Goal: Task Accomplishment & Management: Complete application form

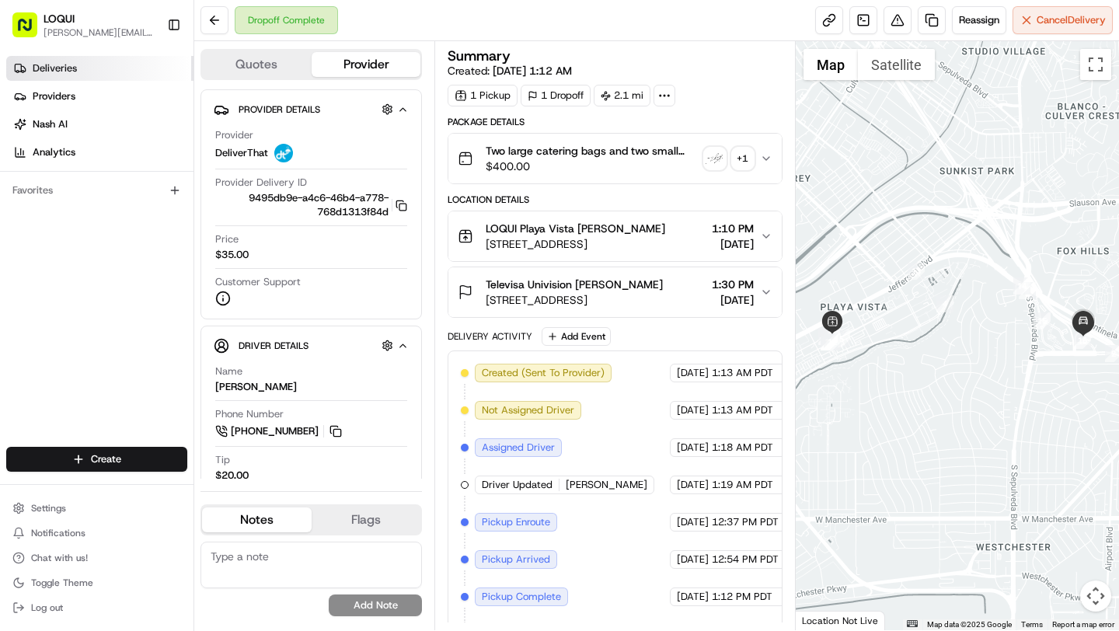
click at [82, 71] on link "Deliveries" at bounding box center [99, 68] width 187 height 25
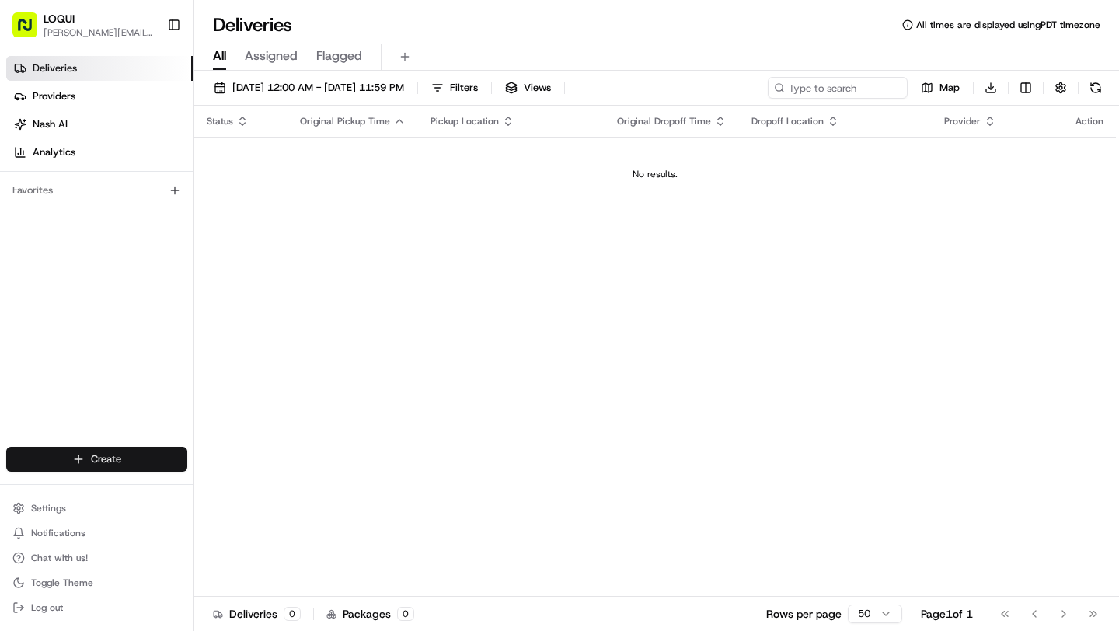
click at [135, 458] on html "LOQUI [PERSON_NAME][EMAIL_ADDRESS][DOMAIN_NAME] Toggle Sidebar Deliveries Provi…" at bounding box center [559, 315] width 1119 height 631
click at [242, 495] on link "Delivery" at bounding box center [280, 488] width 173 height 28
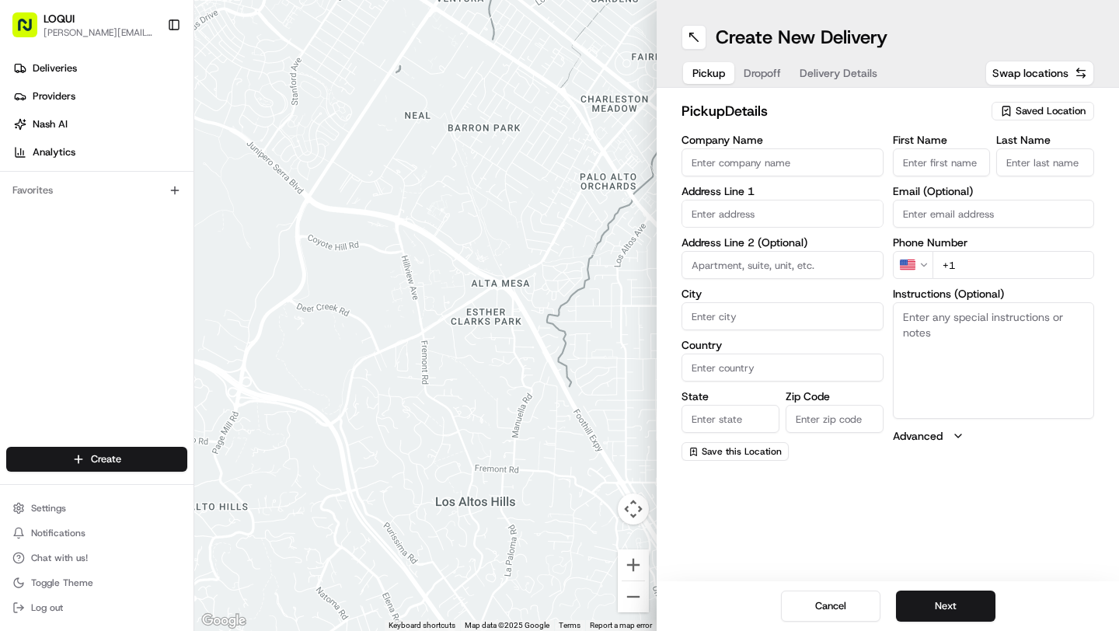
click at [1041, 107] on span "Saved Location" at bounding box center [1051, 111] width 70 height 14
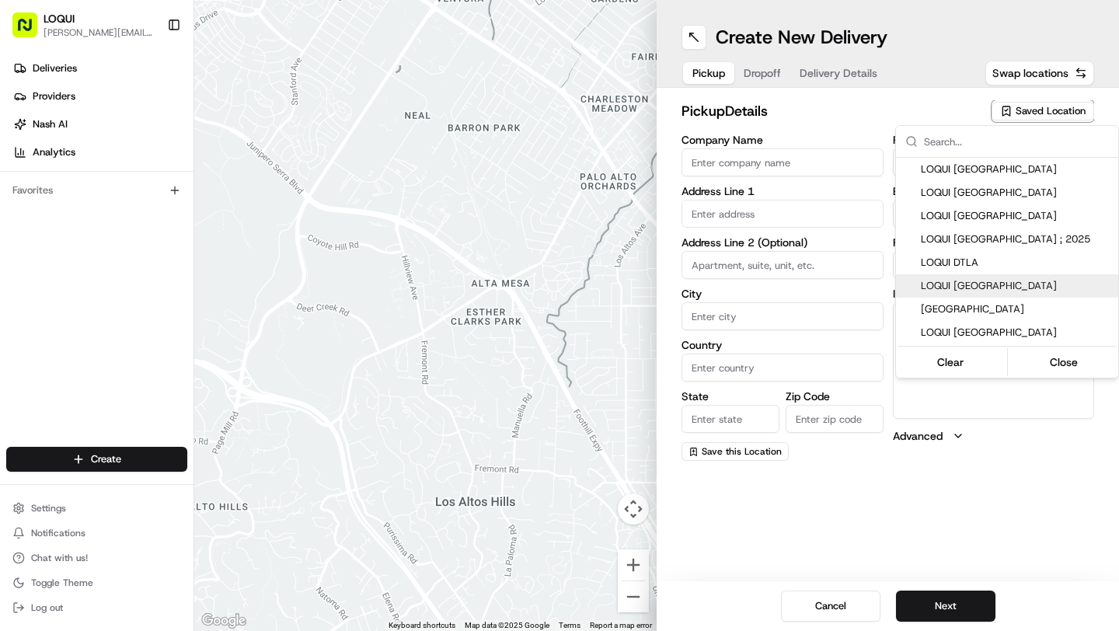
click at [1029, 286] on span "LOQUI [GEOGRAPHIC_DATA]" at bounding box center [1016, 286] width 191 height 14
type input "LOQUI [GEOGRAPHIC_DATA]"
type input "[STREET_ADDRESS]"
type input "#145"
type input "[GEOGRAPHIC_DATA]"
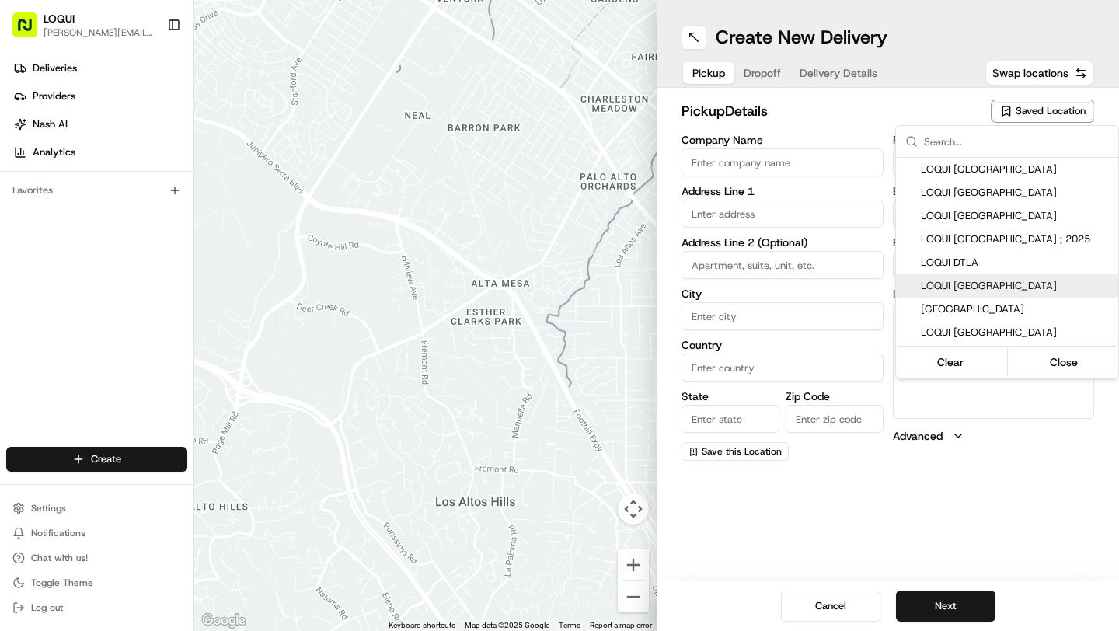
type input "US"
type input "CA"
type input "90094"
type input "[PERSON_NAME]"
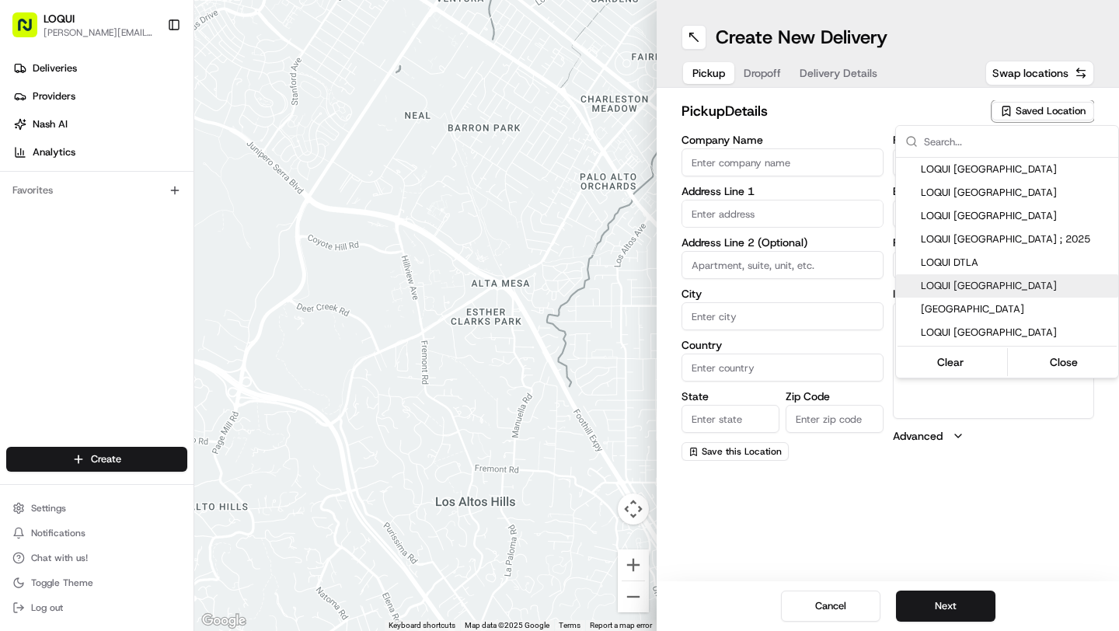
type input "[PERSON_NAME][EMAIL_ADDRESS][DOMAIN_NAME]"
type input "[PHONE_NUMBER]"
type textarea "We are located within the Runway development and are located across from the mo…"
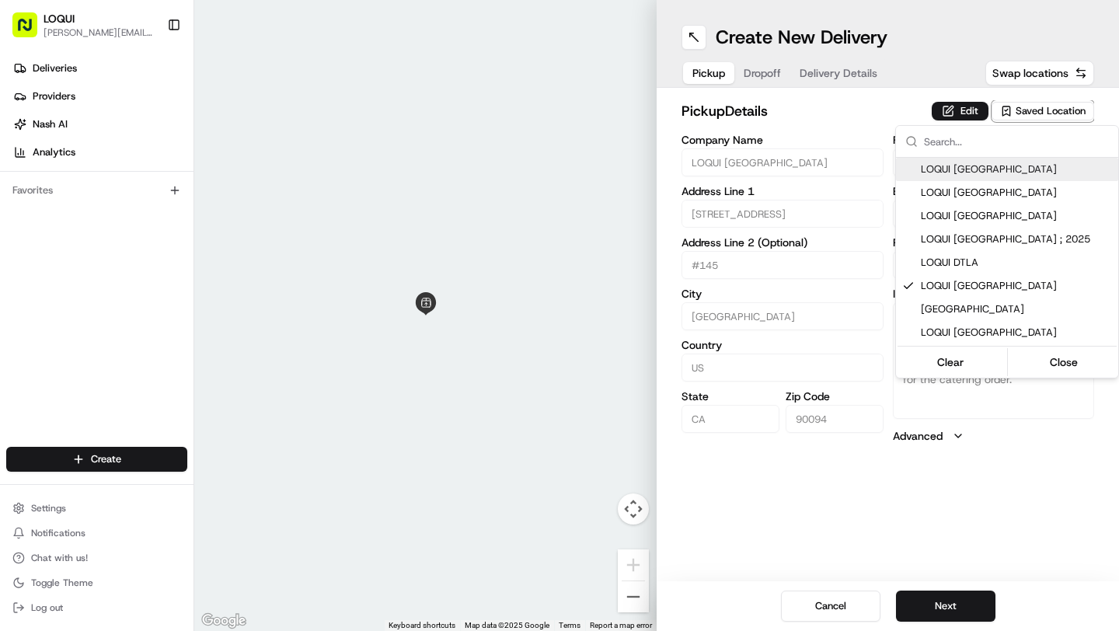
click at [974, 110] on html "LOQUI [PERSON_NAME][EMAIL_ADDRESS][DOMAIN_NAME] Toggle Sidebar Deliveries Provi…" at bounding box center [559, 315] width 1119 height 631
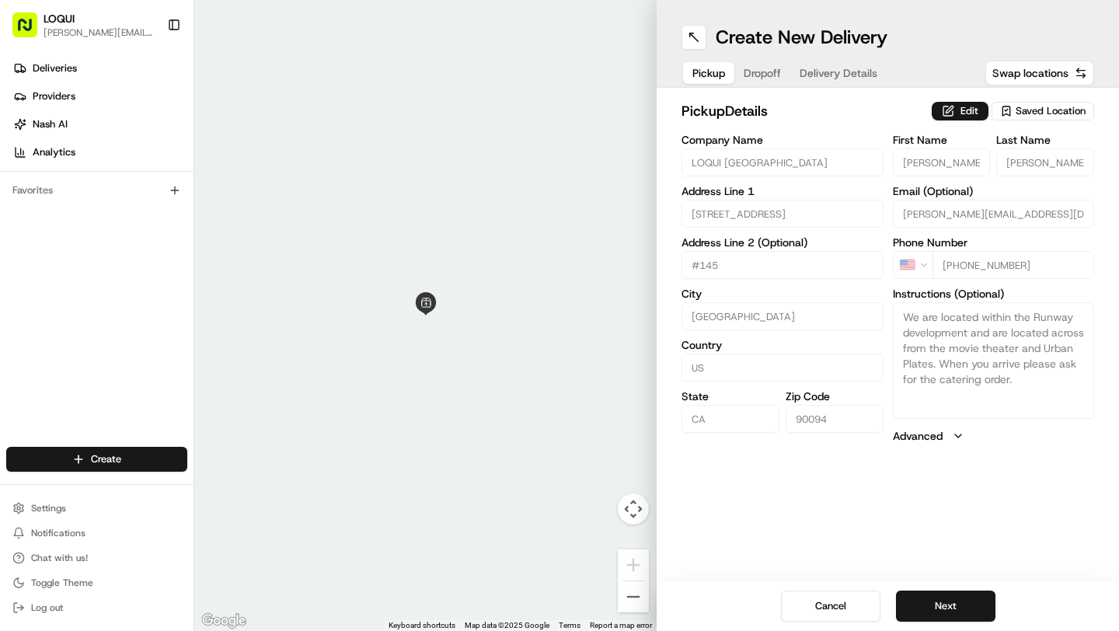
click at [974, 110] on button "Edit" at bounding box center [960, 111] width 57 height 19
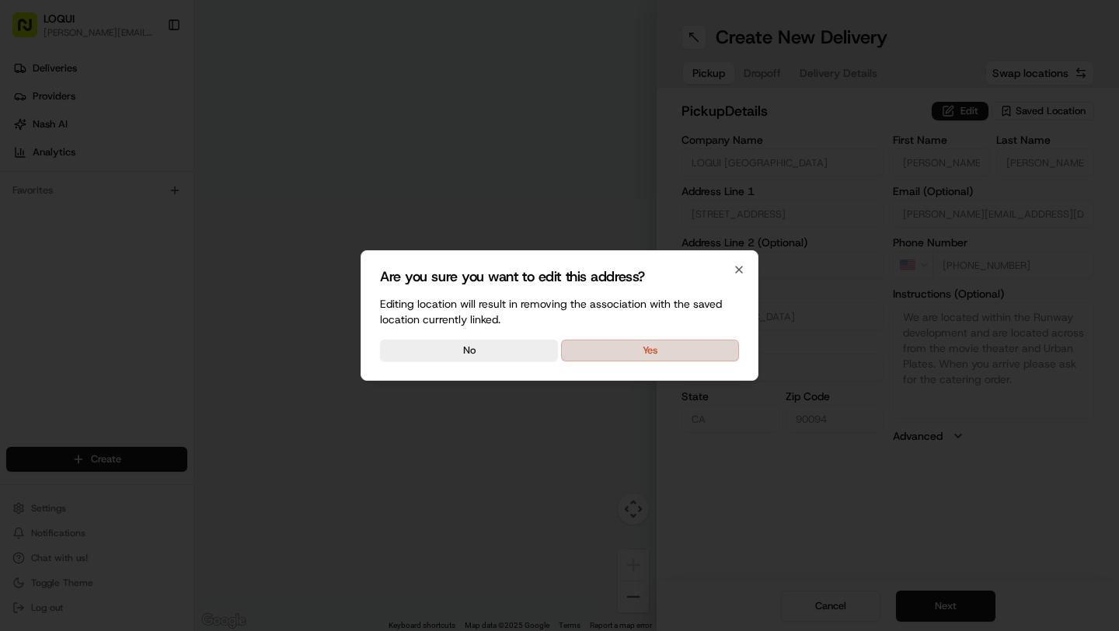
click at [650, 343] on button "Yes" at bounding box center [650, 351] width 178 height 22
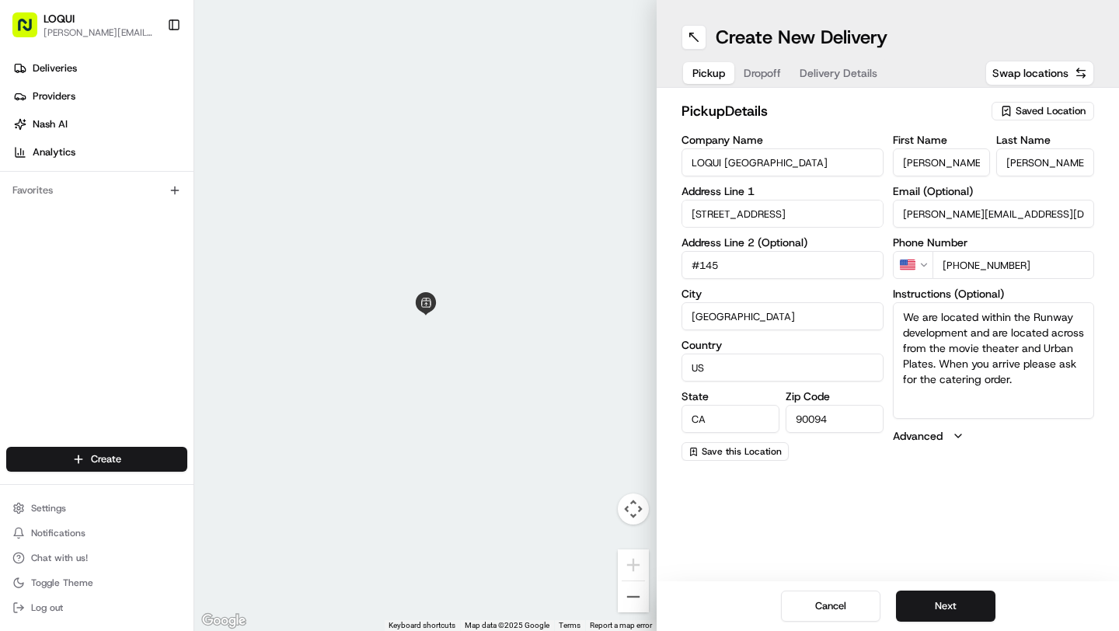
click at [964, 157] on input "[PERSON_NAME]" at bounding box center [942, 162] width 98 height 28
type input "\"
type input "[PERSON_NAME]"
click at [1033, 166] on input "[PERSON_NAME]" at bounding box center [1045, 162] width 98 height 28
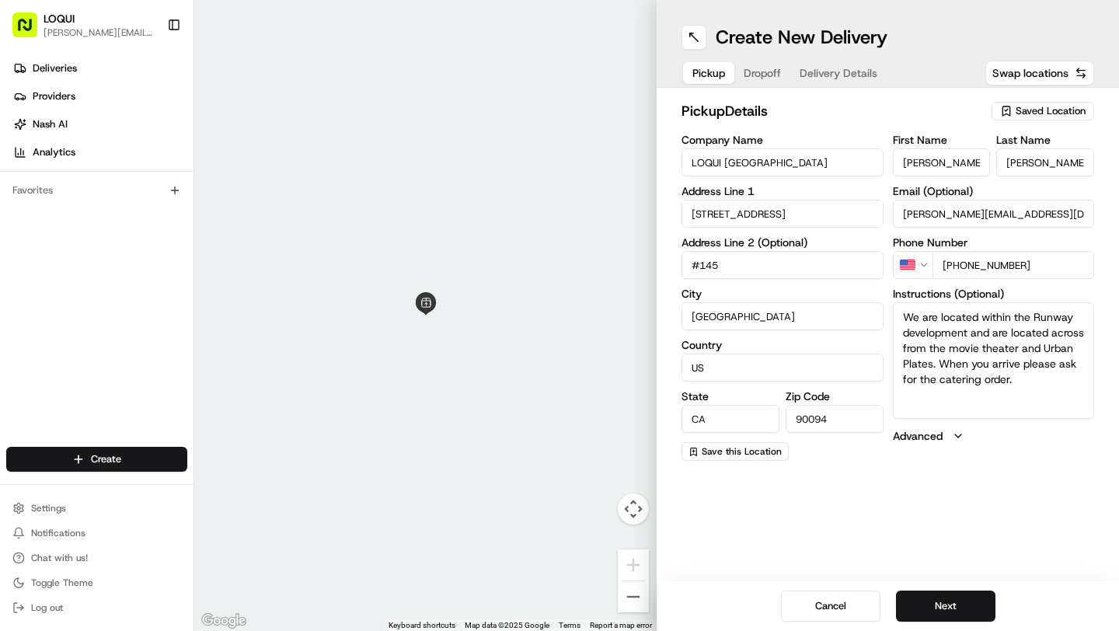
click at [1033, 166] on input "[PERSON_NAME]" at bounding box center [1045, 162] width 98 height 28
type input "[PERSON_NAME]"
click at [1021, 211] on input "[PERSON_NAME][EMAIL_ADDRESS][DOMAIN_NAME]" at bounding box center [994, 214] width 202 height 28
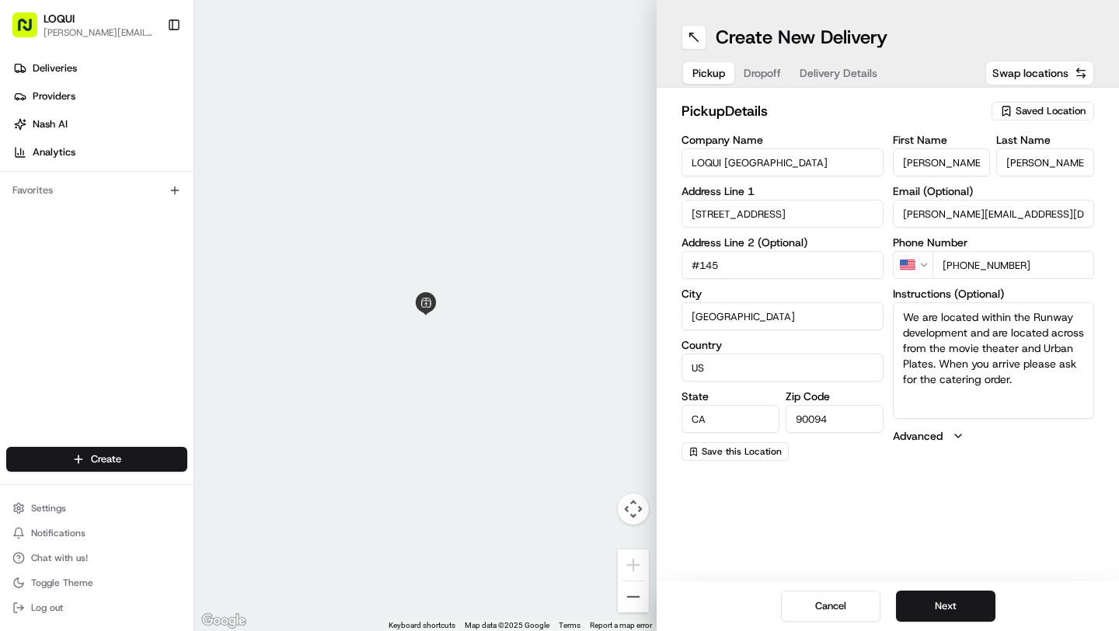
type input "\"
click at [1040, 272] on input "[PHONE_NUMBER]" at bounding box center [1014, 265] width 162 height 28
type input "[PHONE_NUMBER]"
click at [960, 604] on button "Next" at bounding box center [945, 606] width 99 height 31
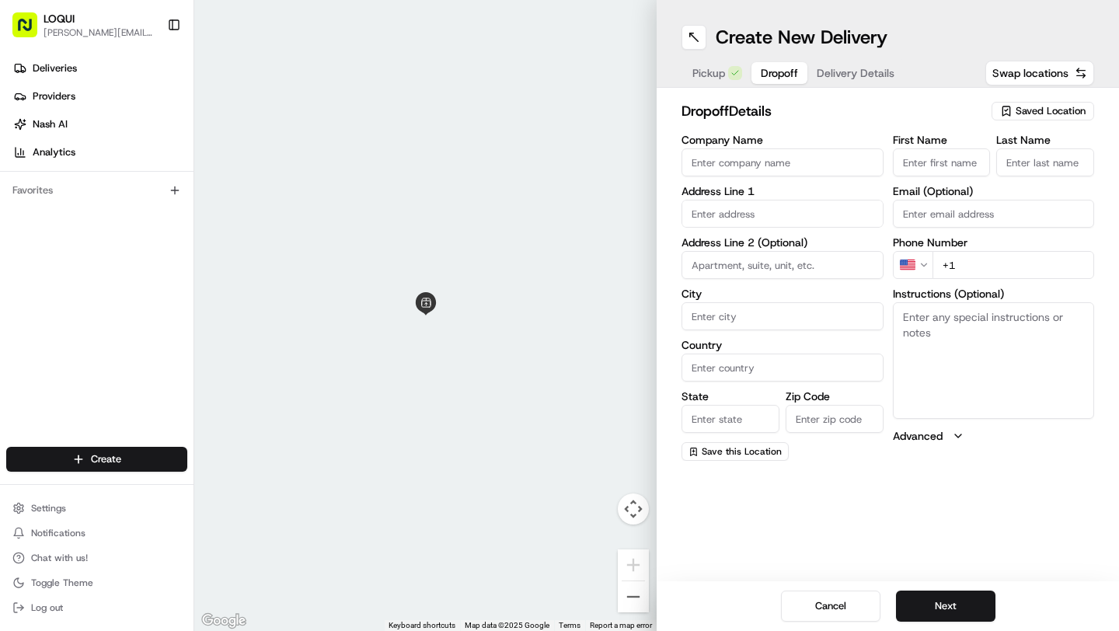
click at [953, 156] on input "First Name" at bounding box center [942, 162] width 98 height 28
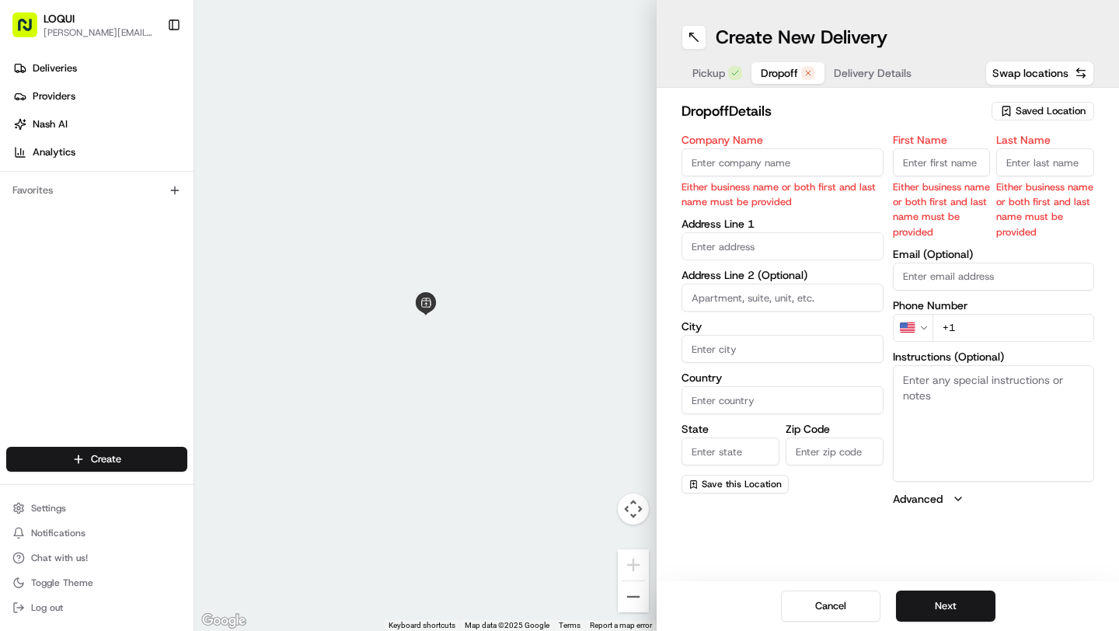
click at [720, 246] on input "text" at bounding box center [783, 246] width 202 height 28
paste input "[STREET_ADDRESS][PERSON_NAME]"
click at [796, 281] on div "[STREET_ADDRESS][PERSON_NAME]" at bounding box center [782, 286] width 194 height 37
type input "[STREET_ADDRESS][PERSON_NAME]"
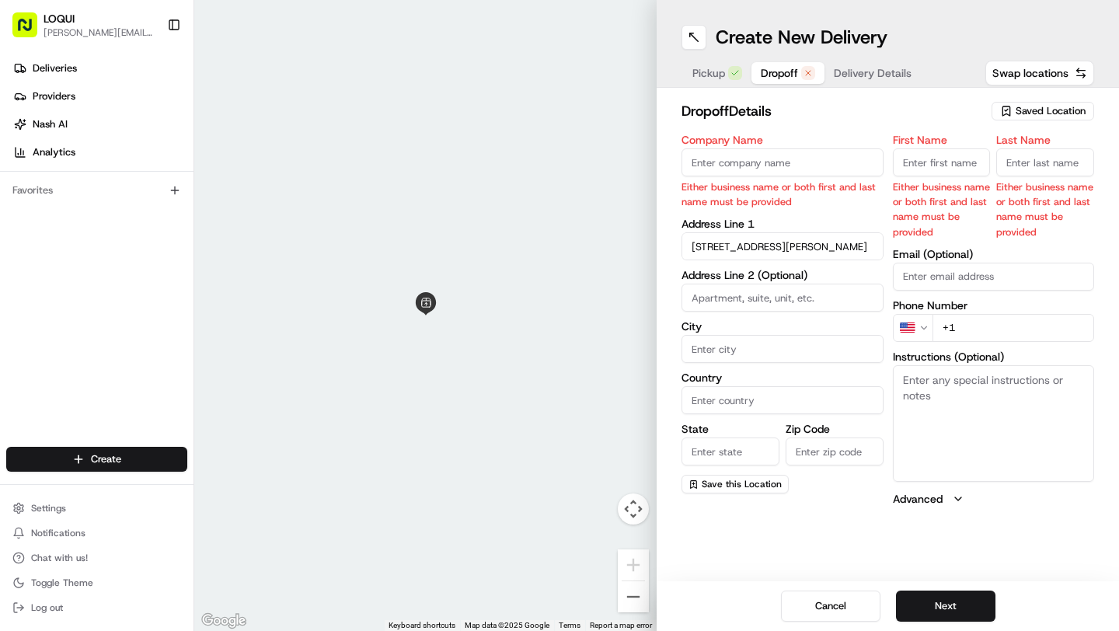
type input "5"
type input "[GEOGRAPHIC_DATA][PERSON_NAME]"
type input "[GEOGRAPHIC_DATA]"
type input "CA"
type input "90405"
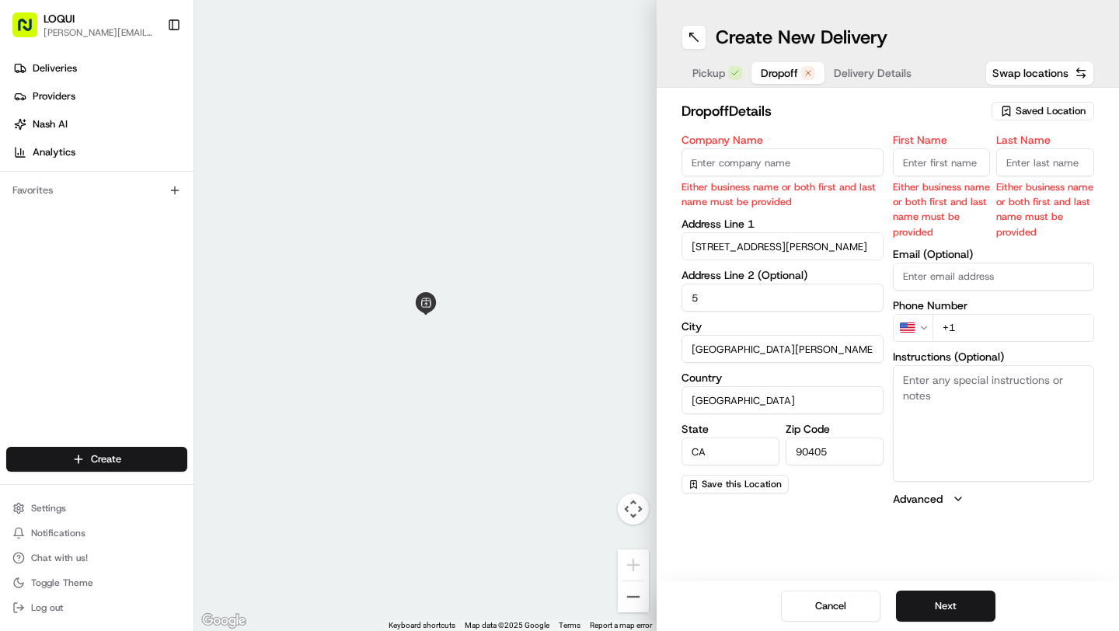
type input "[STREET_ADDRESS][PERSON_NAME]"
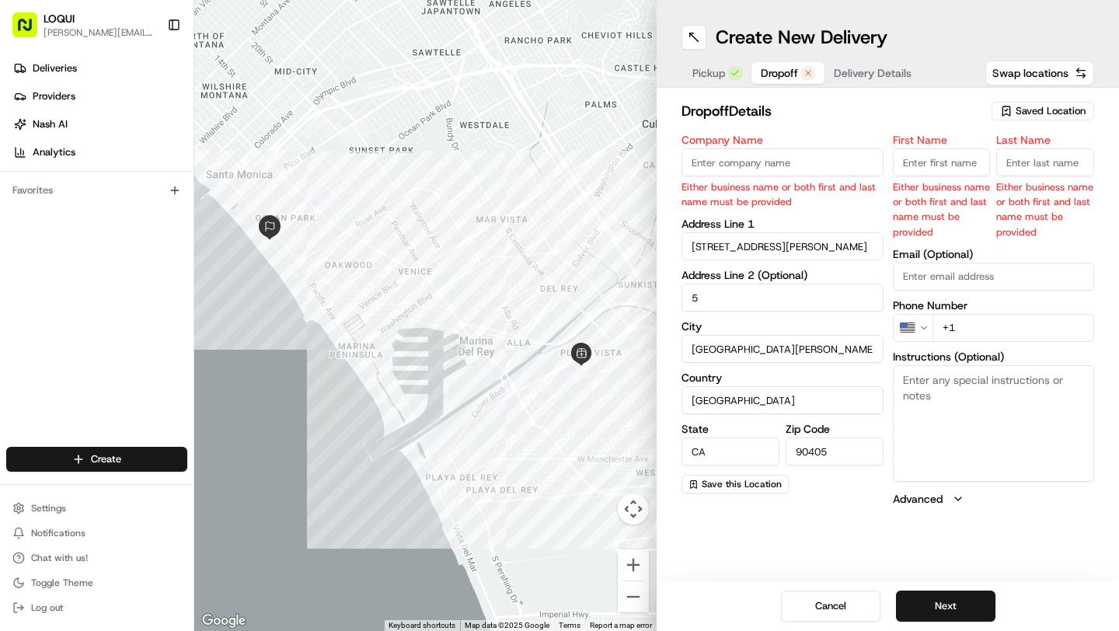
click at [943, 164] on input "First Name" at bounding box center [942, 162] width 98 height 28
type input "[PERSON_NAME]"
click at [1042, 172] on input "Last Name" at bounding box center [1045, 162] width 98 height 28
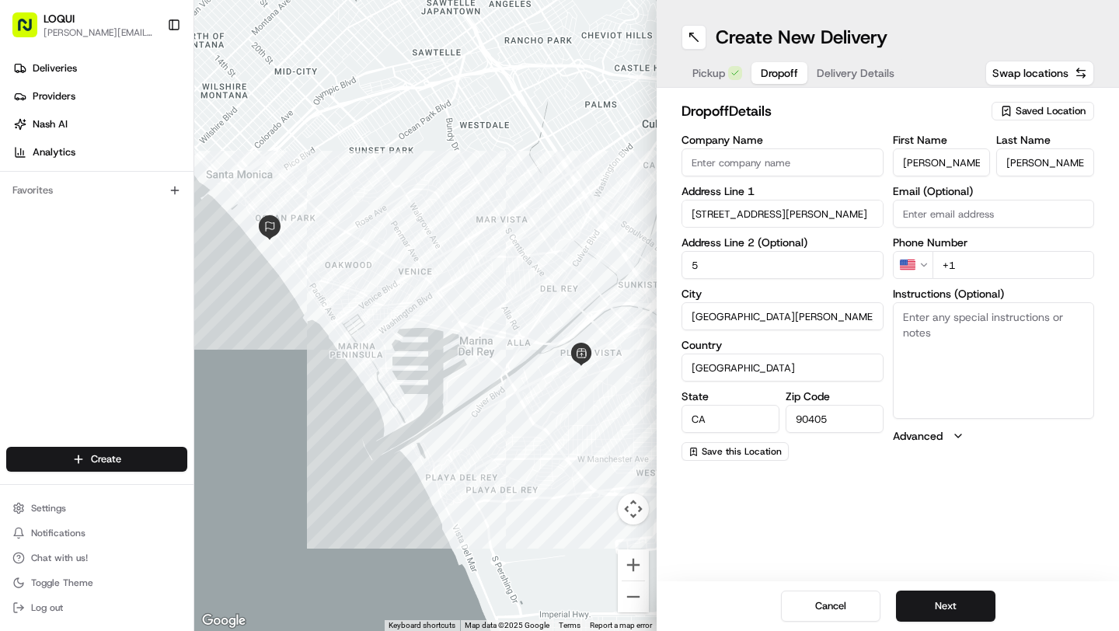
type input "[PERSON_NAME]"
click at [991, 266] on input "+1" at bounding box center [1014, 265] width 162 height 28
paste input "32 3 827 76 6"
click at [1012, 377] on textarea "Instructions (Optional)" at bounding box center [994, 360] width 202 height 117
click at [950, 267] on input "[PHONE_NUMBER]" at bounding box center [1014, 265] width 162 height 28
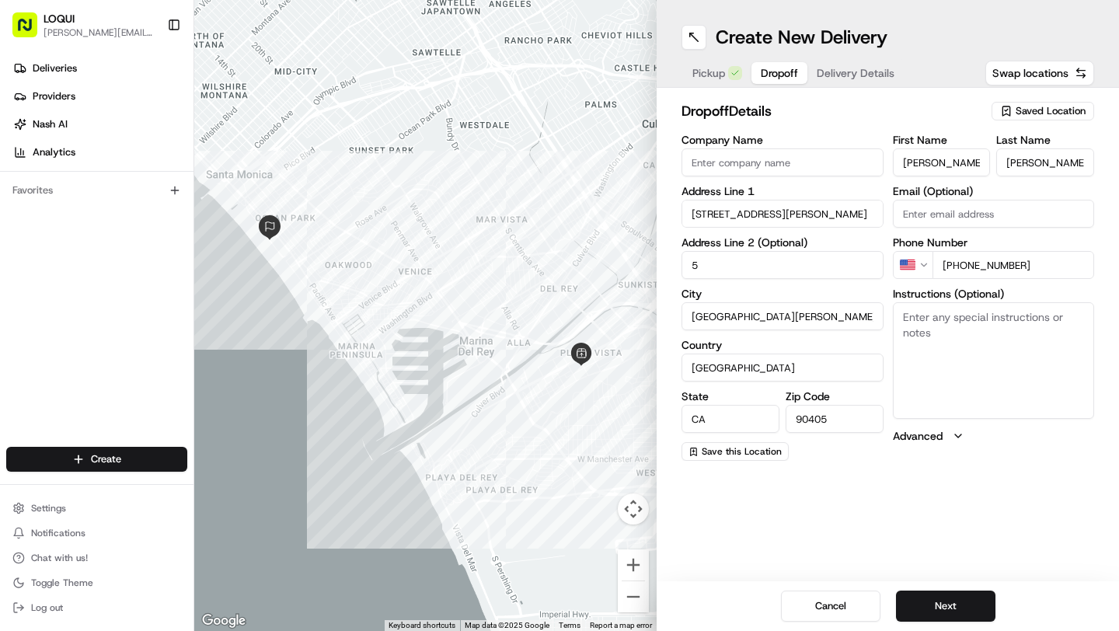
type input "[PHONE_NUMBER]"
click at [973, 347] on textarea "Instructions (Optional)" at bounding box center [994, 360] width 202 height 117
paste textarea "Notes Please contact [PERSON_NAME] from [GEOGRAPHIC_DATA] at [PHONE_NUMBER] to …"
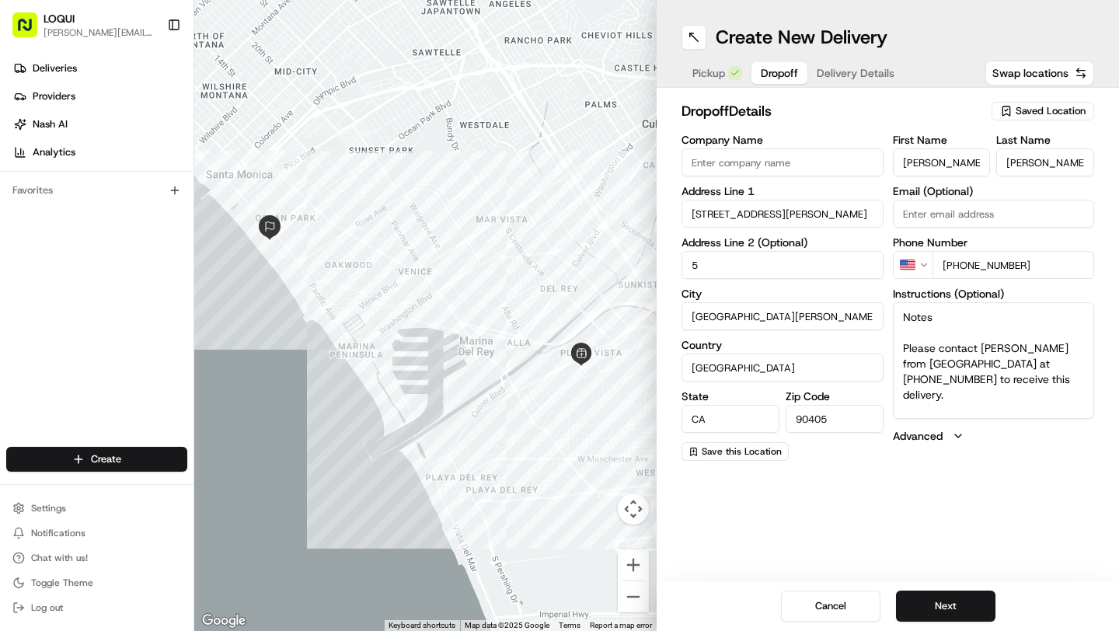
click at [940, 325] on textarea "Notes Please contact [PERSON_NAME] from [GEOGRAPHIC_DATA] at [PHONE_NUMBER] to …" at bounding box center [994, 360] width 202 height 117
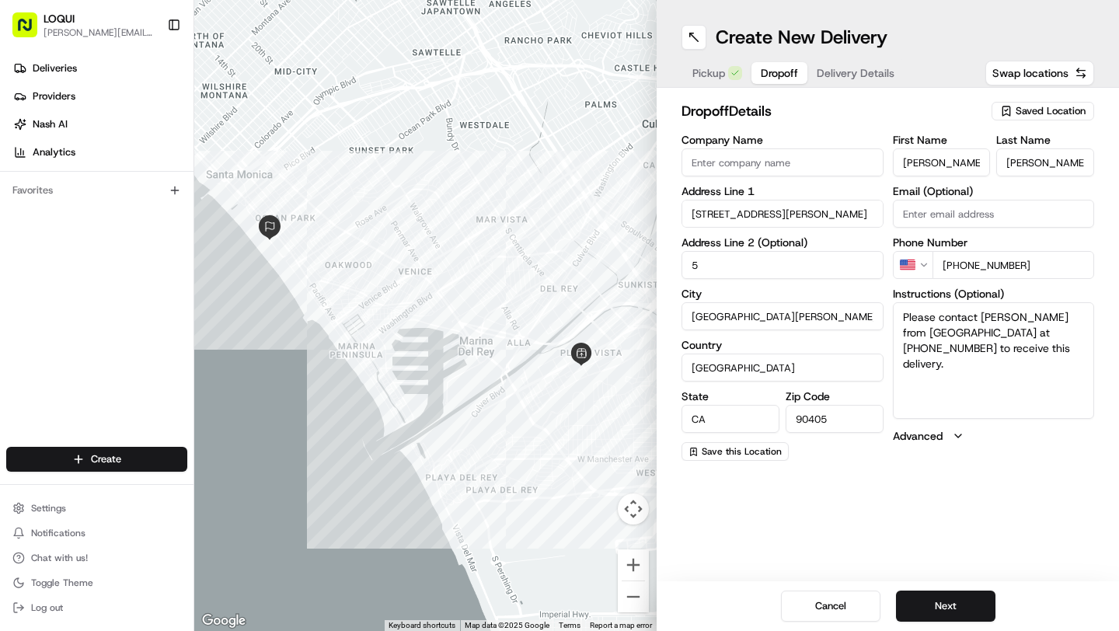
click at [985, 392] on textarea "Please contact [PERSON_NAME] from [GEOGRAPHIC_DATA] at [PHONE_NUMBER] to receiv…" at bounding box center [994, 360] width 202 height 117
click at [900, 332] on textarea "Please contact [PERSON_NAME] from [GEOGRAPHIC_DATA] at [PHONE_NUMBER] to receiv…" at bounding box center [994, 360] width 202 height 117
type textarea "Please contact [PERSON_NAME] from [GEOGRAPHIC_DATA] at [PHONE_NUMBER] to receiv…"
click at [1037, 509] on div "Create New Delivery Pickup Dropoff Delivery Details Swap locations dropoff Deta…" at bounding box center [888, 315] width 462 height 631
click at [850, 213] on input "[STREET_ADDRESS][PERSON_NAME]" at bounding box center [783, 214] width 202 height 28
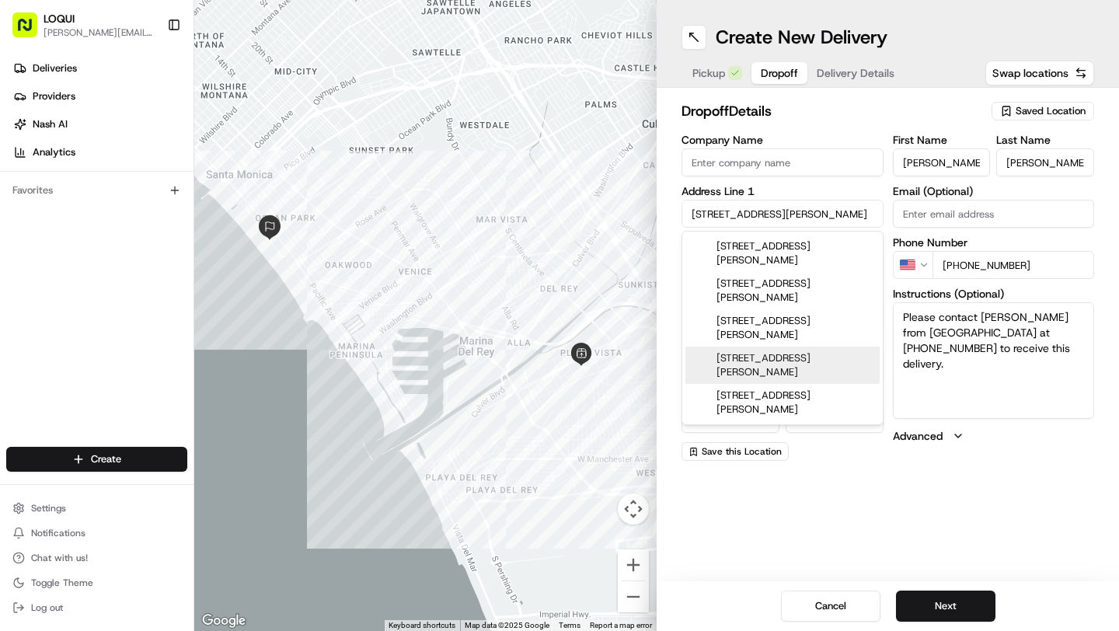
click at [1020, 482] on div "Create New Delivery Pickup Dropoff Delivery Details Swap locations dropoff Deta…" at bounding box center [888, 315] width 462 height 631
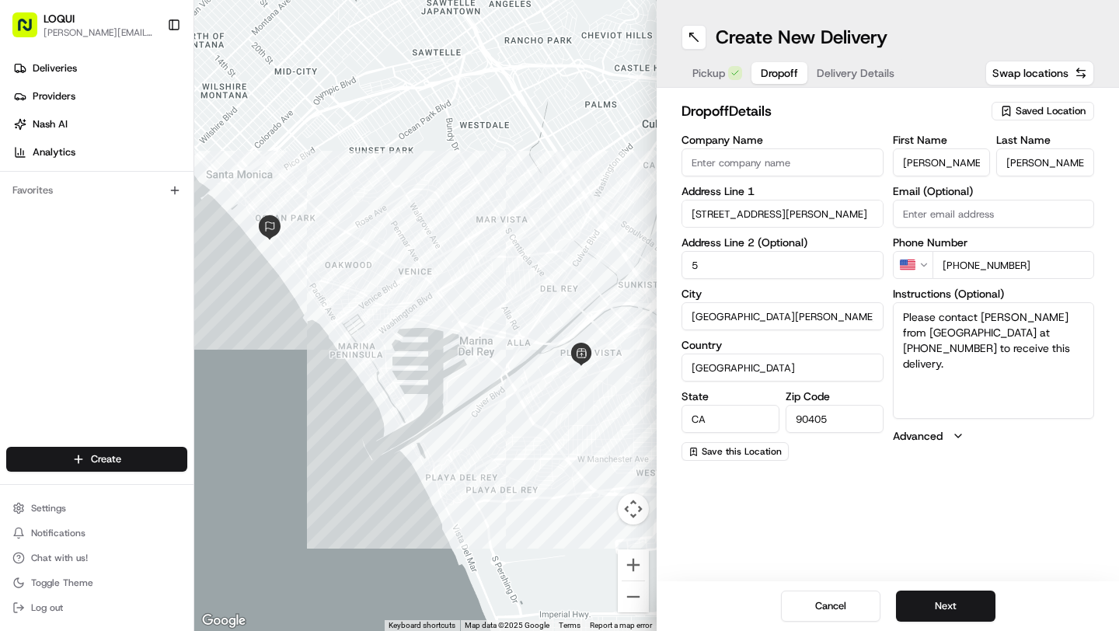
click at [691, 267] on input "5" at bounding box center [783, 265] width 202 height 28
type input "lot 5"
click at [1076, 483] on div "Create New Delivery Pickup Dropoff Delivery Details Swap locations dropoff Deta…" at bounding box center [888, 315] width 462 height 631
click at [952, 608] on button "Next" at bounding box center [945, 606] width 99 height 31
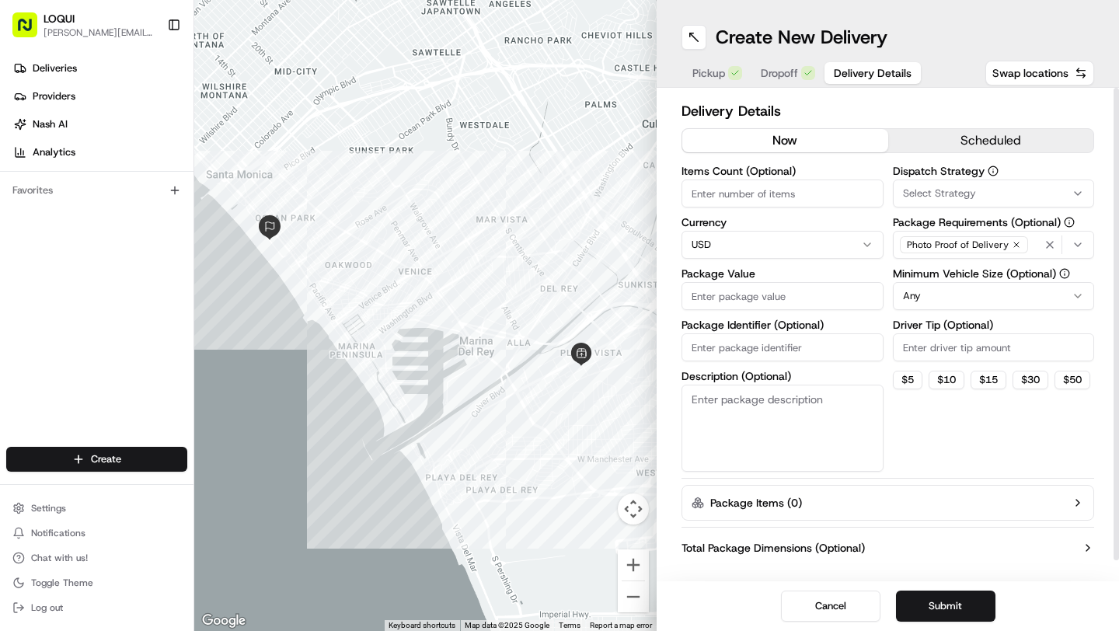
click at [1022, 145] on button "scheduled" at bounding box center [991, 140] width 206 height 23
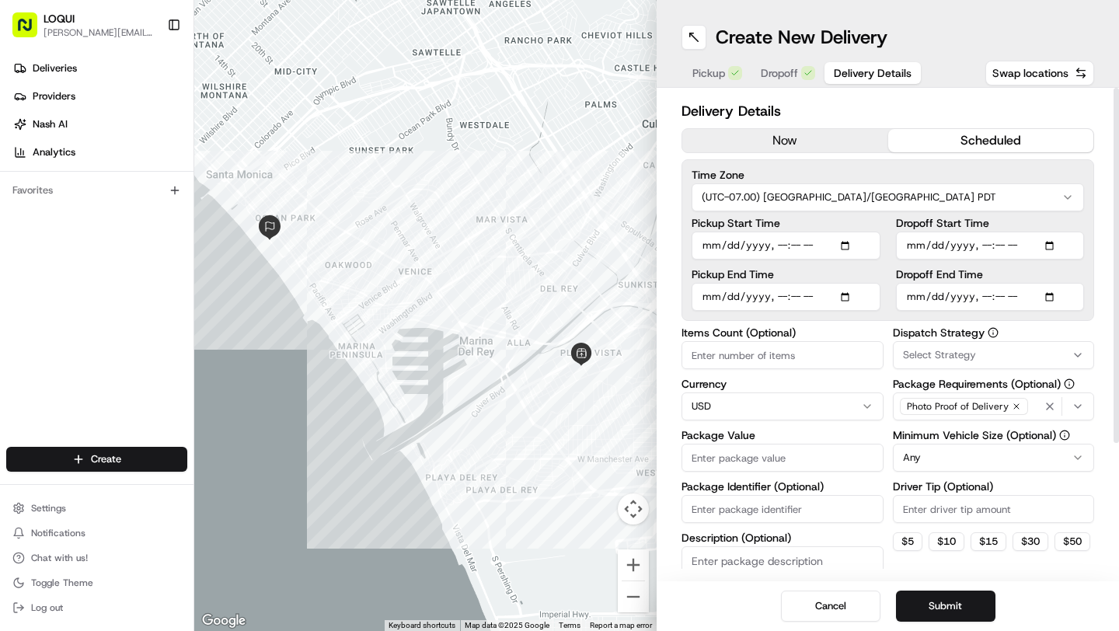
click at [853, 244] on input "Pickup Start Time" at bounding box center [786, 246] width 189 height 28
type input "[DATE]T10:15"
click at [883, 232] on div "Pickup Start Time Pickup End Time Dropoff Start Time Dropoff End Time" at bounding box center [888, 264] width 392 height 93
click at [852, 299] on input "Pickup End Time" at bounding box center [786, 297] width 189 height 28
type input "[DATE]T10:20"
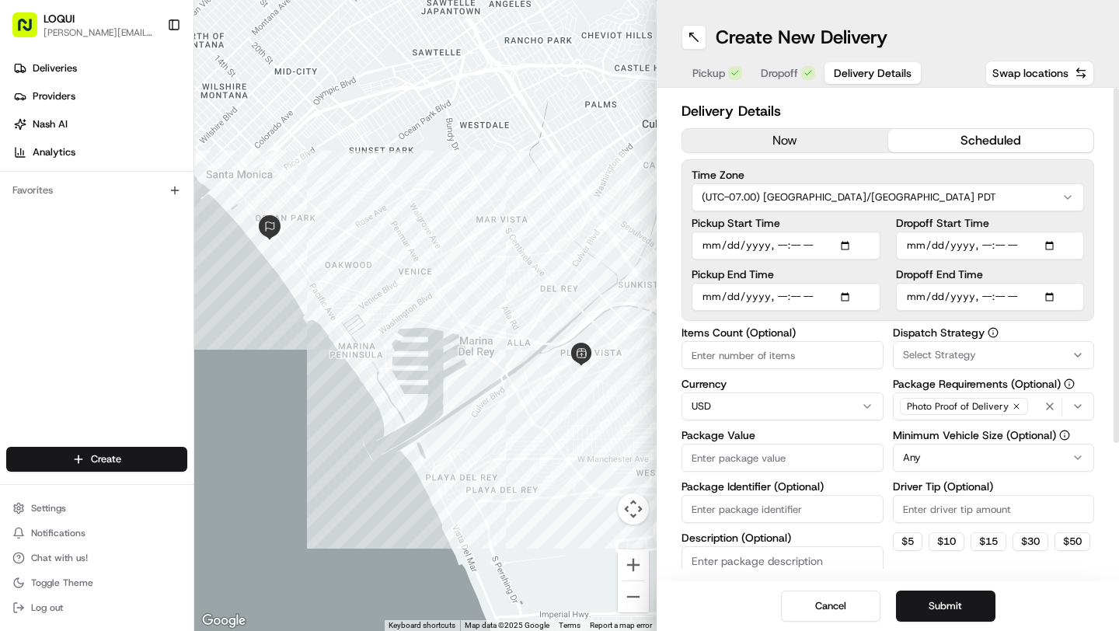
click at [880, 281] on div "Pickup End Time" at bounding box center [786, 290] width 189 height 42
click at [1057, 251] on input "Dropoff Start Time" at bounding box center [990, 246] width 189 height 28
type input "[DATE]T10:40"
click at [1023, 221] on label "Dropoff Start Time" at bounding box center [990, 223] width 189 height 11
click at [1023, 232] on input "Dropoff Start Time" at bounding box center [990, 246] width 189 height 28
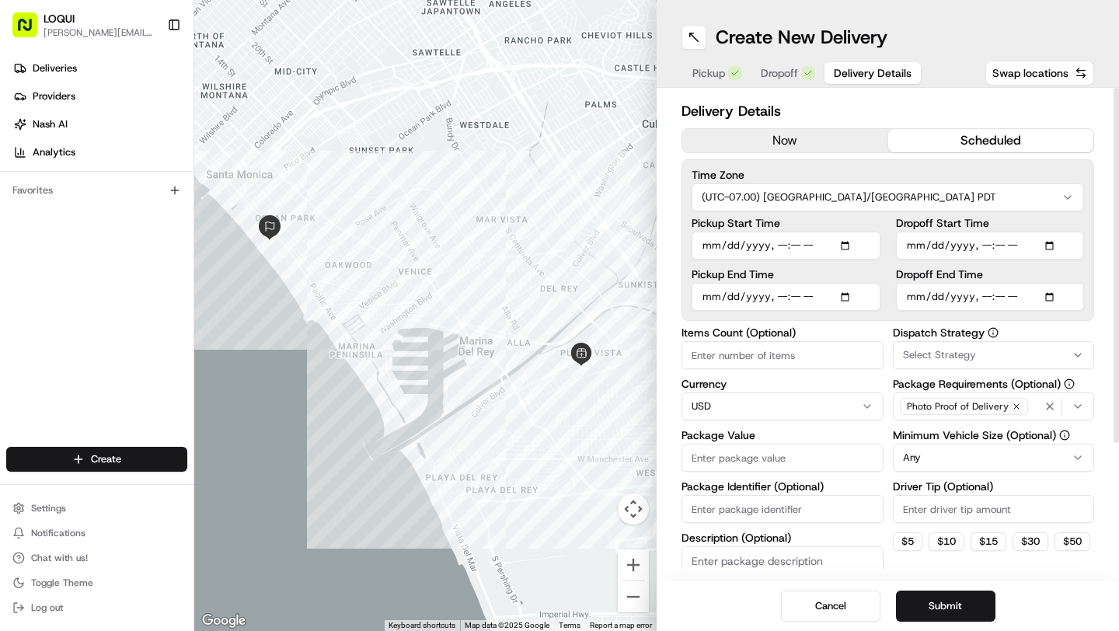
click at [1053, 296] on input "Dropoff End Time" at bounding box center [990, 297] width 189 height 28
type input "[DATE]T10:45"
click at [1036, 215] on div "Time Zone (UTC-07.00) [GEOGRAPHIC_DATA]/[GEOGRAPHIC_DATA] PDT Pickup Start Time…" at bounding box center [888, 240] width 413 height 162
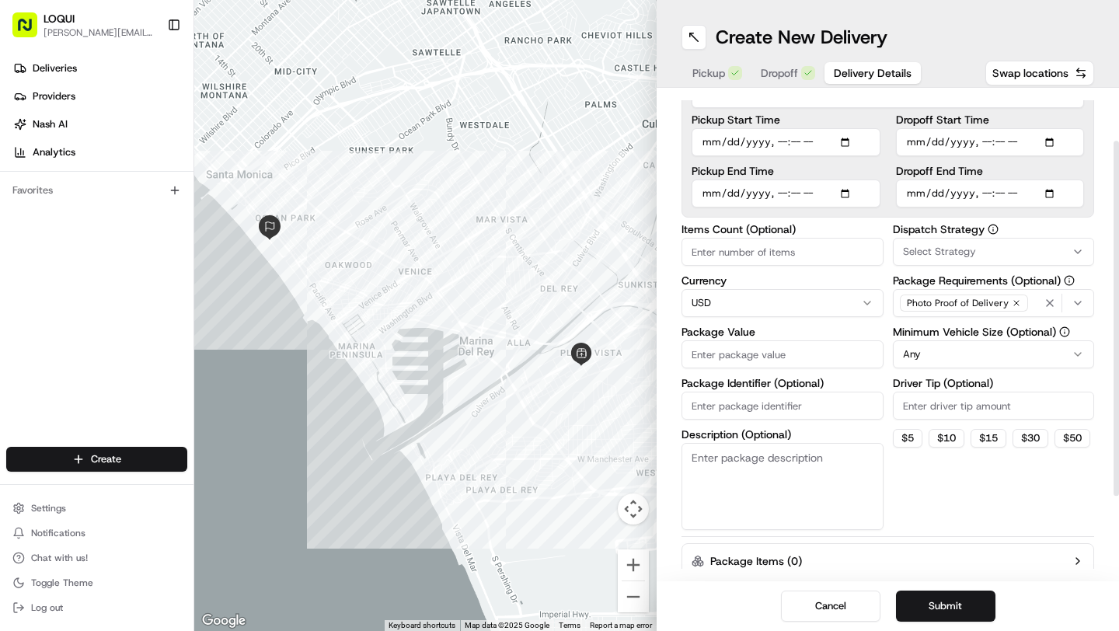
scroll to position [113, 0]
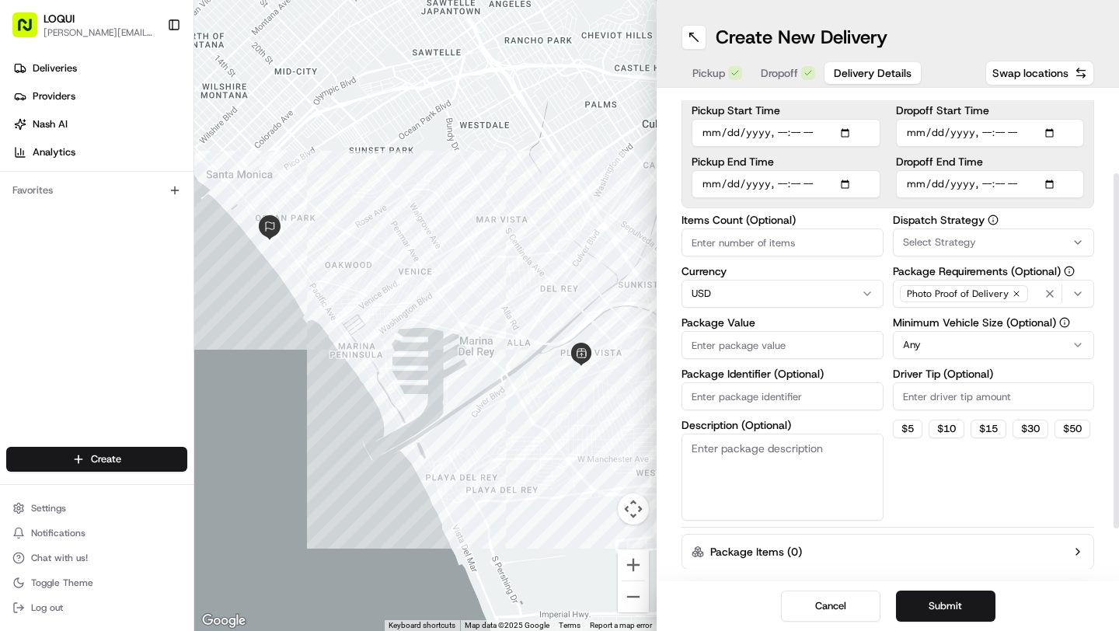
click at [781, 249] on input "Items Count (Optional)" at bounding box center [783, 242] width 202 height 28
type input "1"
click at [748, 349] on input "Package Value" at bounding box center [783, 345] width 202 height 28
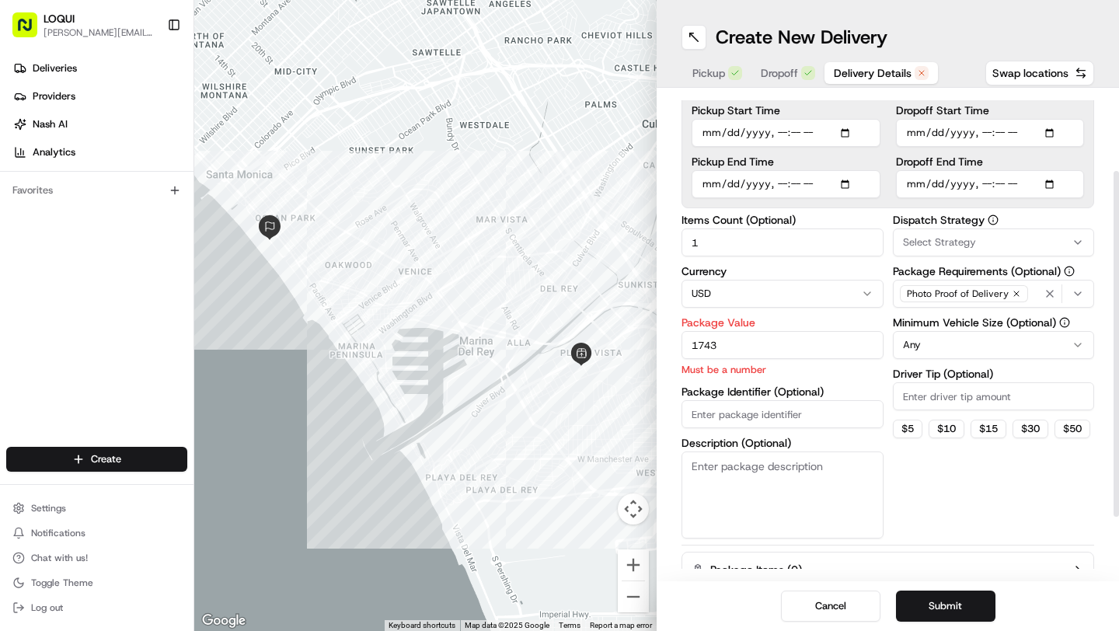
type input "1743"
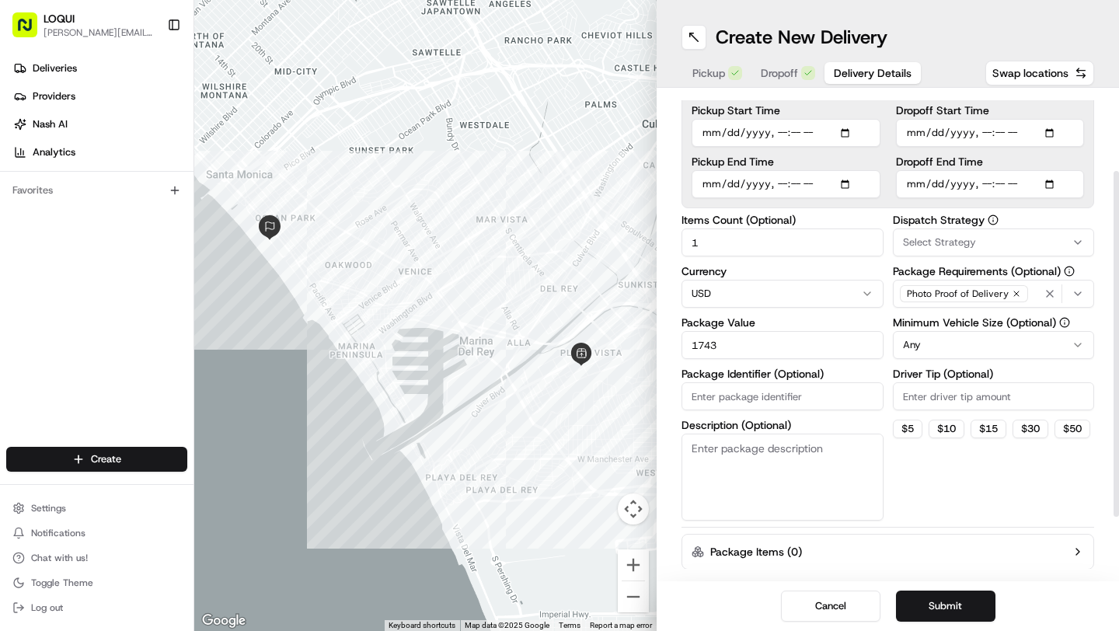
click at [797, 422] on div "Items Count (Optional) 1 Currency USD Package Value 1743 Package Identifier (Op…" at bounding box center [783, 367] width 202 height 306
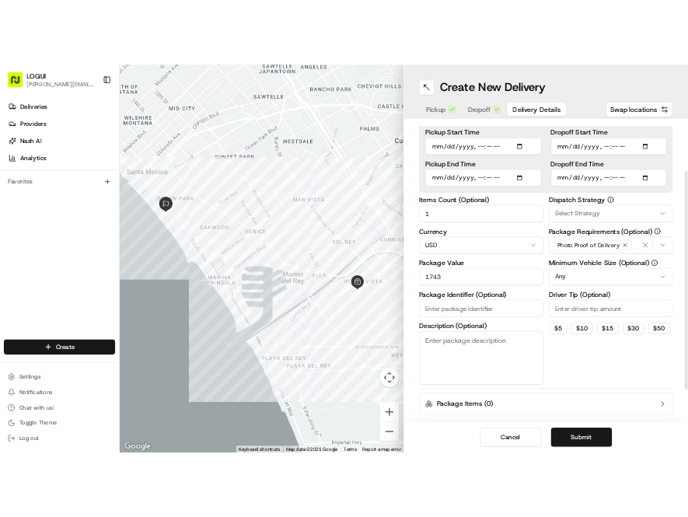
scroll to position [183, 0]
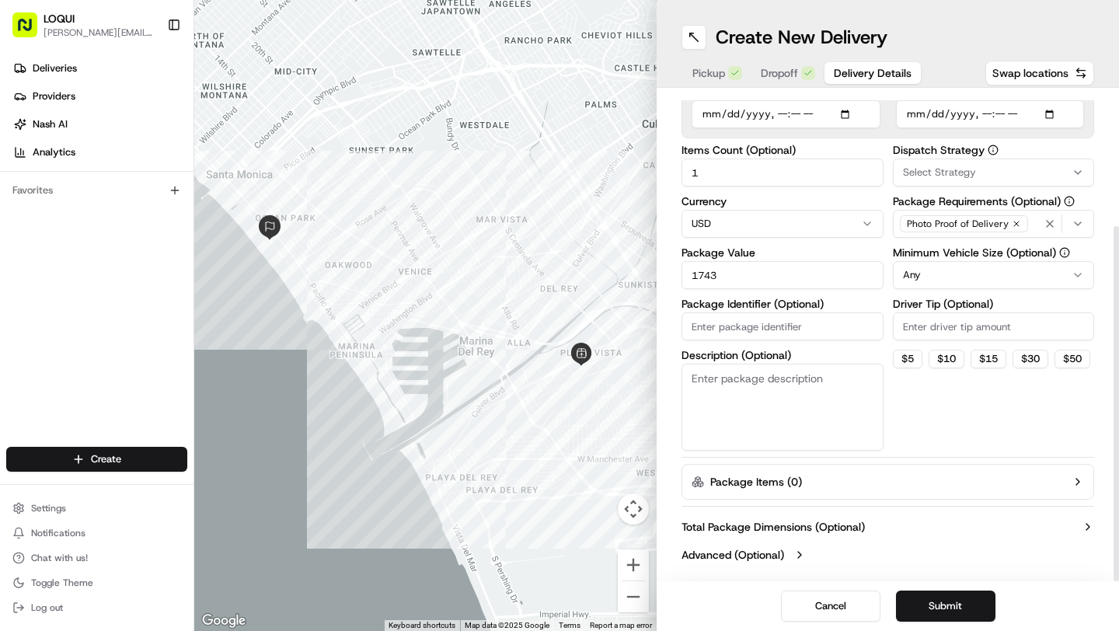
click at [785, 403] on textarea "Description (Optional)" at bounding box center [783, 407] width 202 height 87
click at [779, 383] on textarea "Four large caterign bags and five small ones." at bounding box center [783, 407] width 202 height 87
click at [793, 405] on textarea "Four large catering bags and five small ones." at bounding box center [783, 407] width 202 height 87
type textarea "Four large catering bags and five small ones."
click at [974, 274] on html "LOQUI [PERSON_NAME][EMAIL_ADDRESS][DOMAIN_NAME] Toggle Sidebar Deliveries Provi…" at bounding box center [559, 315] width 1119 height 631
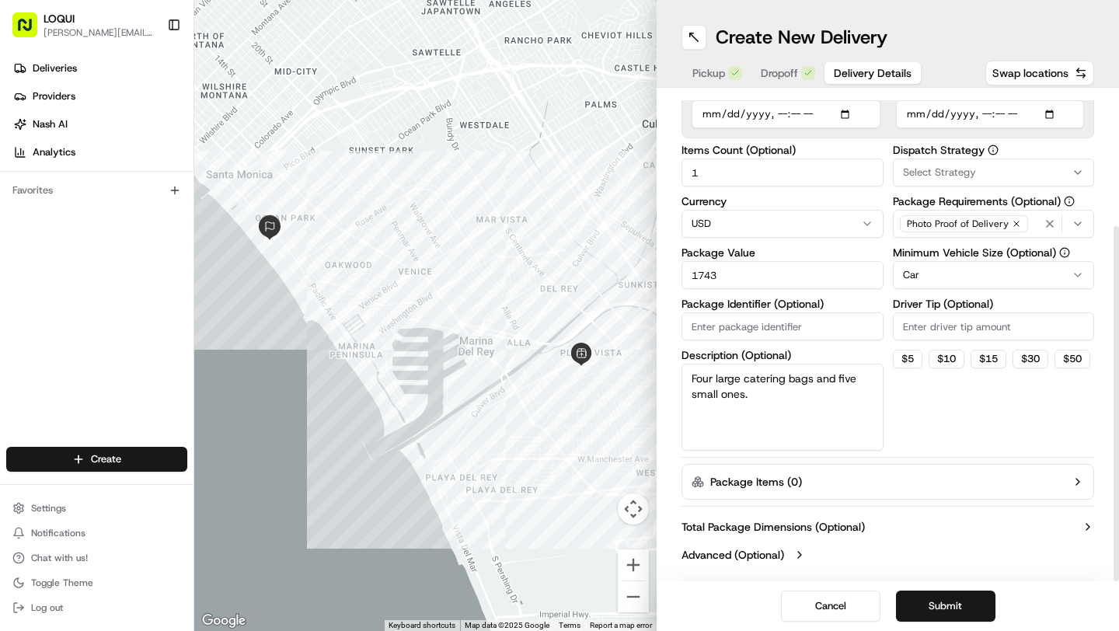
click at [986, 327] on input "Driver Tip (Optional)" at bounding box center [994, 326] width 202 height 28
type input "40"
click at [999, 368] on div "$ 5 $ 10 $ 15 $ 30 $ 50" at bounding box center [994, 359] width 202 height 19
click at [927, 609] on button "Submit" at bounding box center [945, 606] width 99 height 31
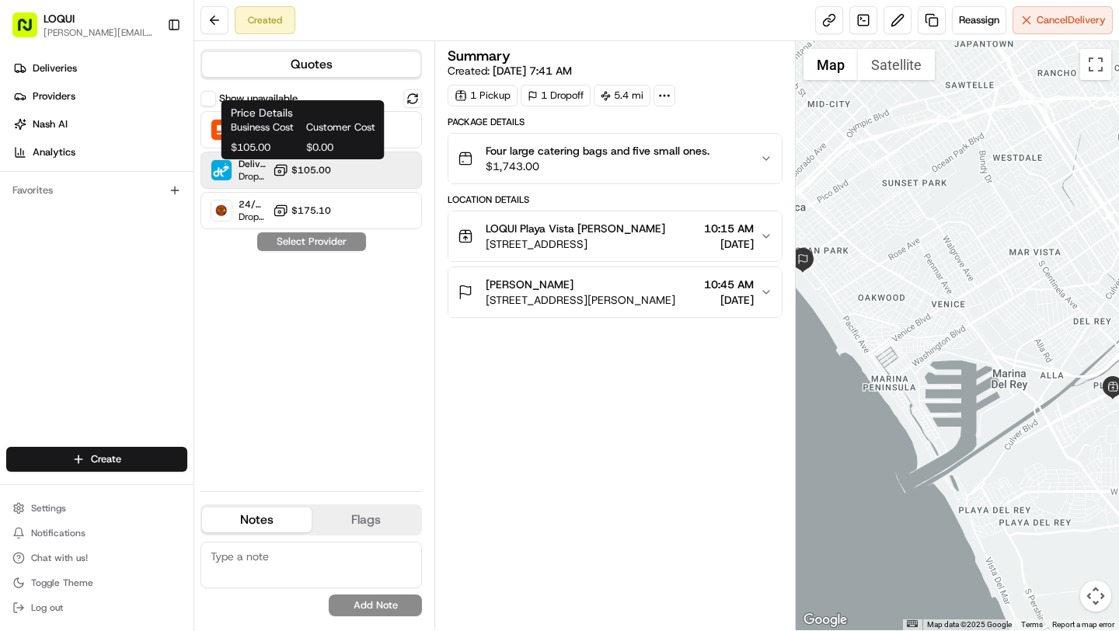
click at [321, 173] on span "$105.00" at bounding box center [311, 170] width 40 height 12
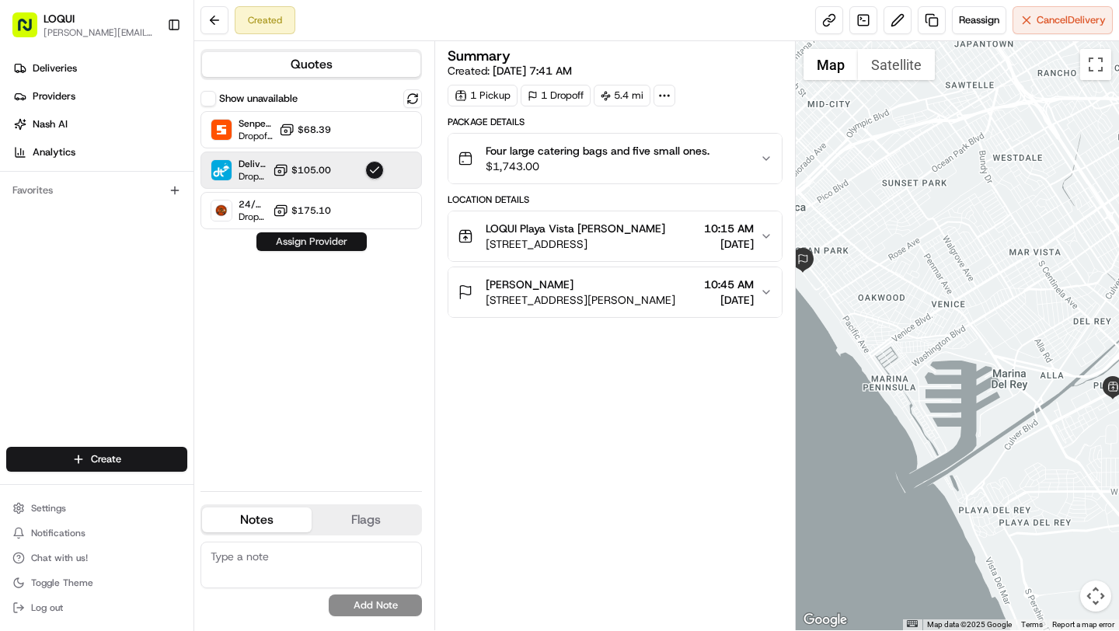
click at [333, 245] on button "Assign Provider" at bounding box center [311, 241] width 110 height 19
